Goal: Transaction & Acquisition: Book appointment/travel/reservation

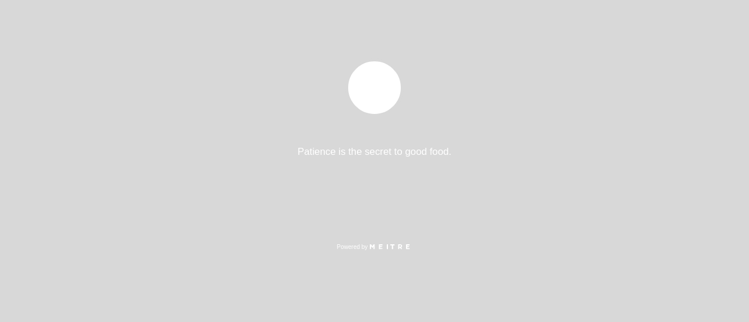
select select "es"
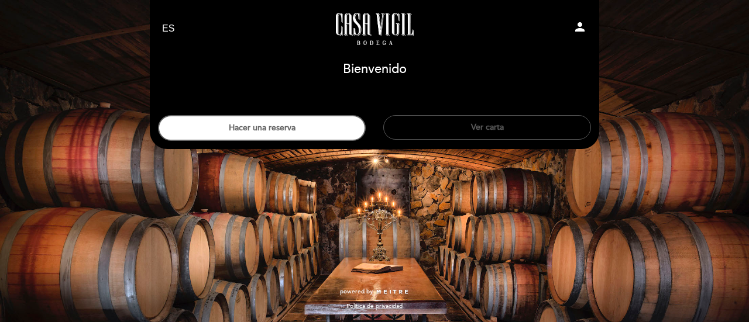
click at [452, 138] on button "Ver carta" at bounding box center [487, 127] width 208 height 25
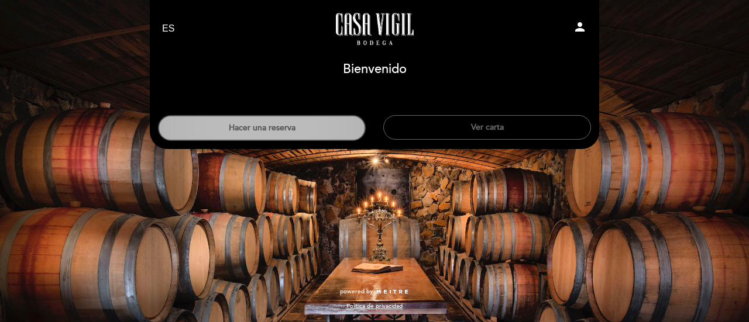
click at [308, 132] on button "Hacer una reserva" at bounding box center [262, 128] width 208 height 26
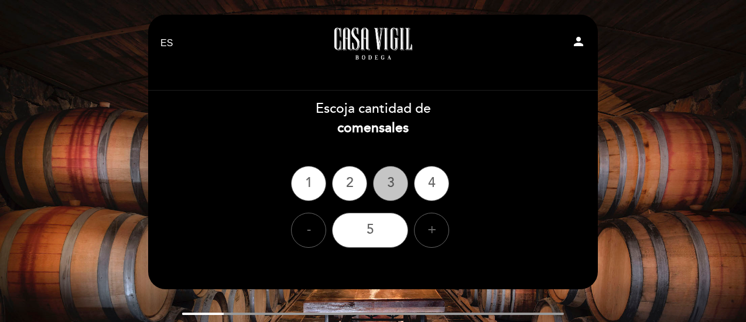
click at [383, 188] on div "3" at bounding box center [390, 183] width 35 height 35
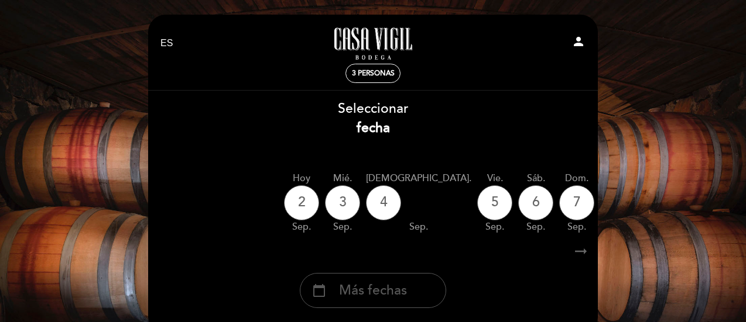
click at [398, 293] on span "Más fechas" at bounding box center [373, 291] width 68 height 19
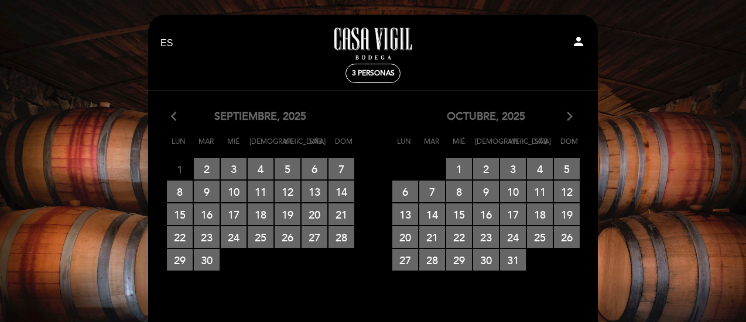
drag, startPoint x: 720, startPoint y: 118, endPoint x: 711, endPoint y: 215, distance: 97.6
click at [711, 215] on div "EN ES PT Casa Vigil - Restaurante person 3 personas Bienvenido Bienvenido, Camb…" at bounding box center [373, 228] width 746 height 457
click at [546, 167] on span "4 RESERVAS DISPONIBLES" at bounding box center [540, 169] width 26 height 22
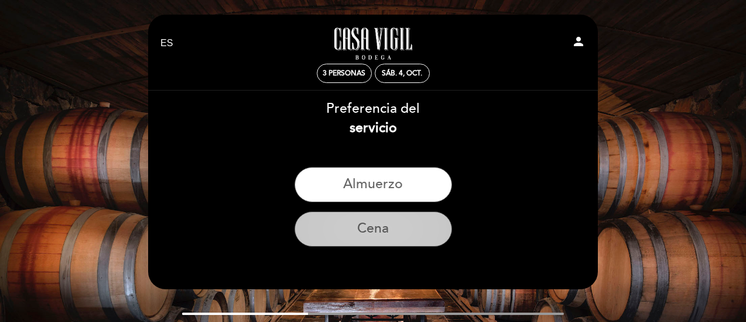
click at [366, 237] on button "Cena" at bounding box center [372, 229] width 157 height 35
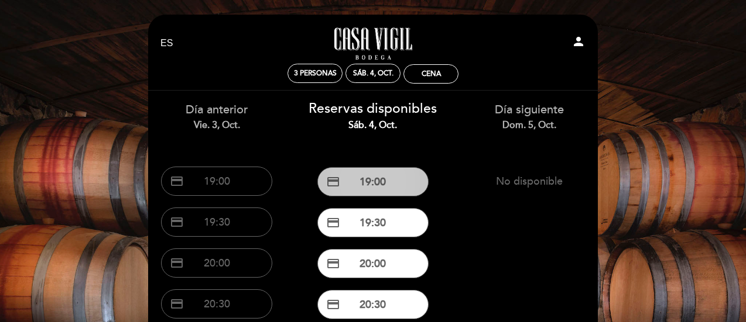
click at [361, 184] on button "credit_card 19:00" at bounding box center [372, 181] width 111 height 29
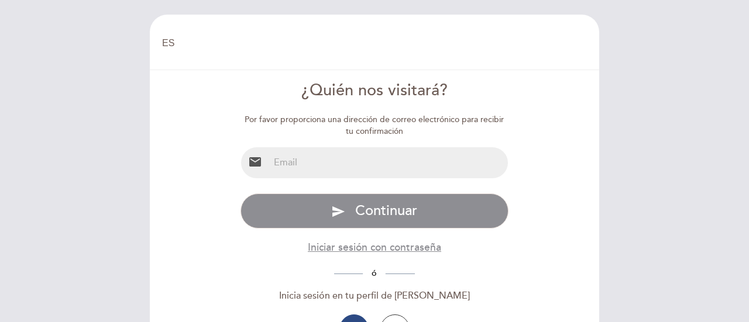
select select "es"
click at [351, 166] on input "email" at bounding box center [388, 162] width 239 height 31
type input "[EMAIL_ADDRESS][DOMAIN_NAME]"
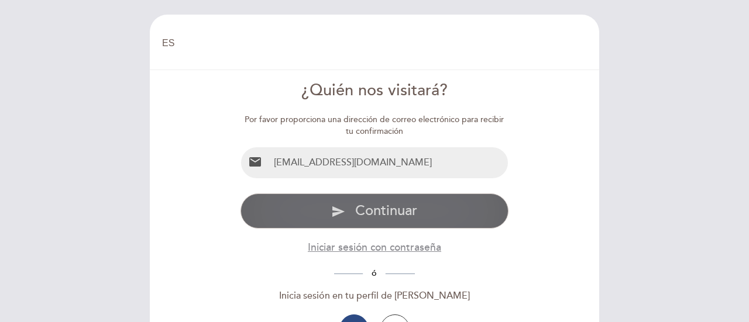
click at [372, 206] on span "Continuar" at bounding box center [386, 211] width 62 height 17
